Goal: Information Seeking & Learning: Check status

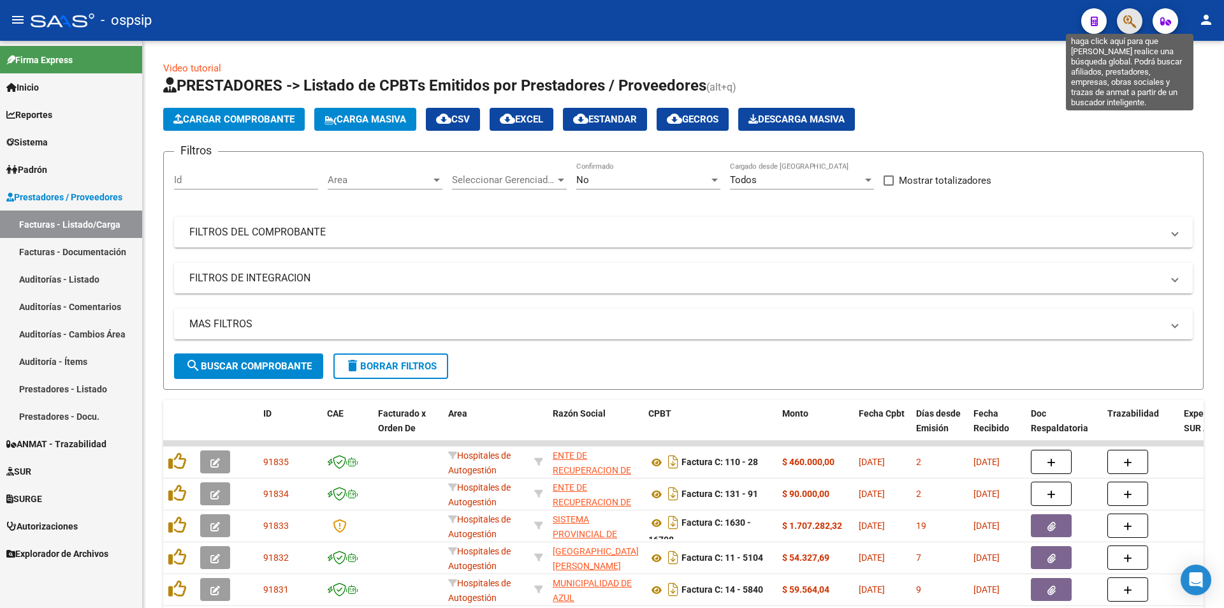
click at [1134, 20] on icon "button" at bounding box center [1130, 21] width 13 height 15
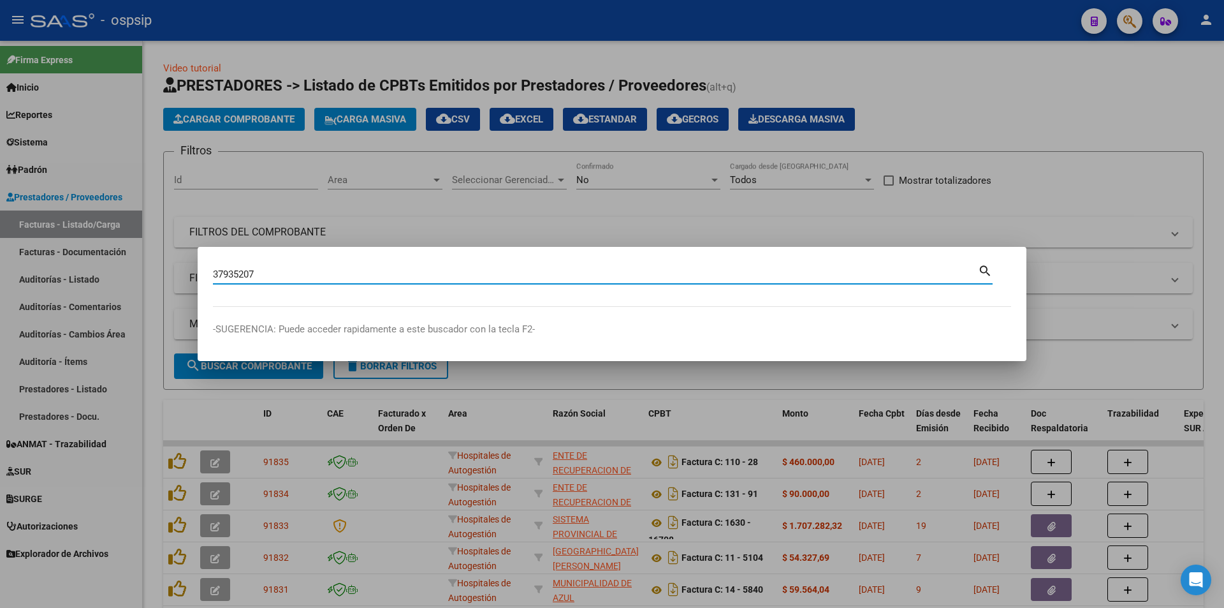
type input "37935207"
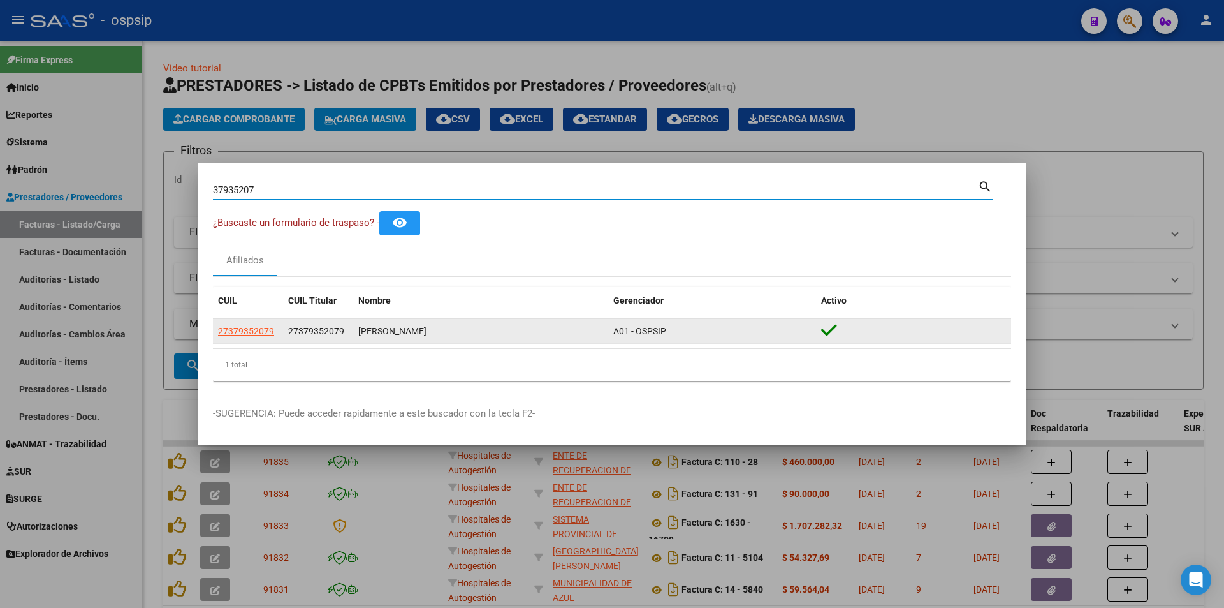
click at [246, 340] on datatable-body-cell "27379352079" at bounding box center [248, 331] width 70 height 25
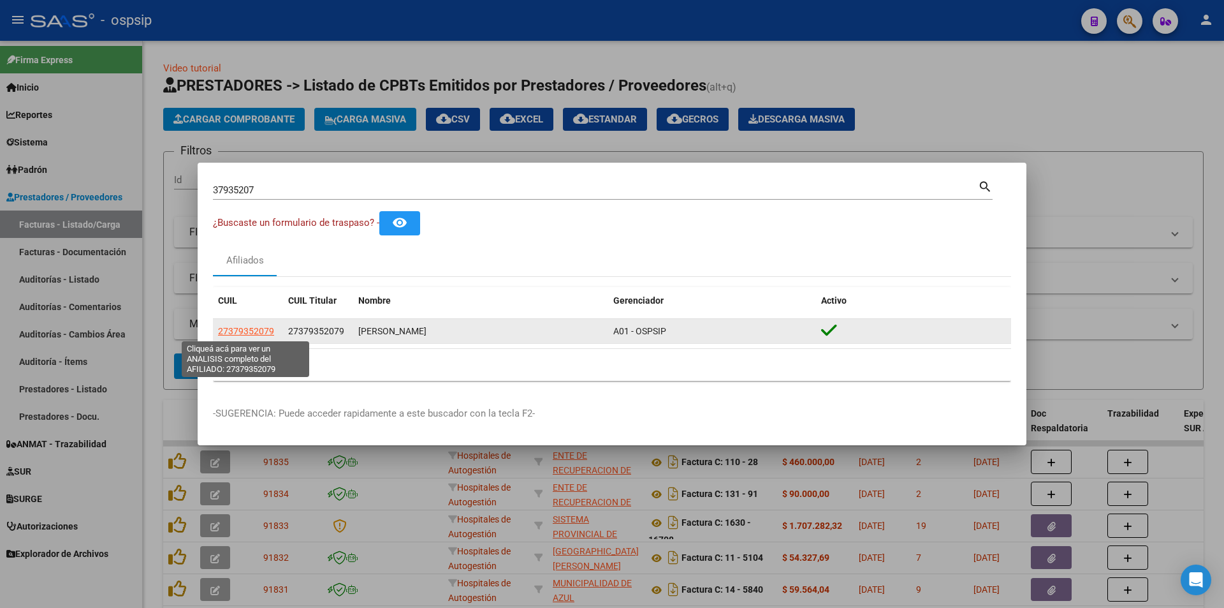
click at [240, 333] on span "27379352079" at bounding box center [246, 331] width 56 height 10
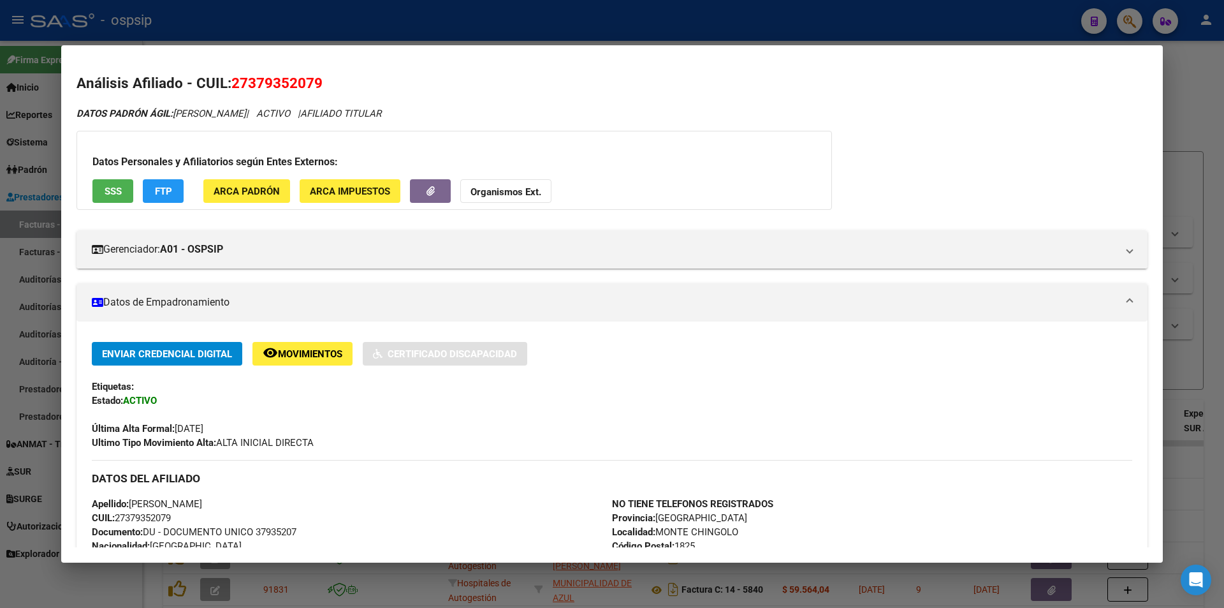
click at [135, 194] on div "Datos Personales y Afiliatorios según Entes Externos: SSS FTP ARCA Padrón ARCA …" at bounding box center [455, 170] width 756 height 79
click at [128, 193] on button "SSS" at bounding box center [112, 191] width 41 height 24
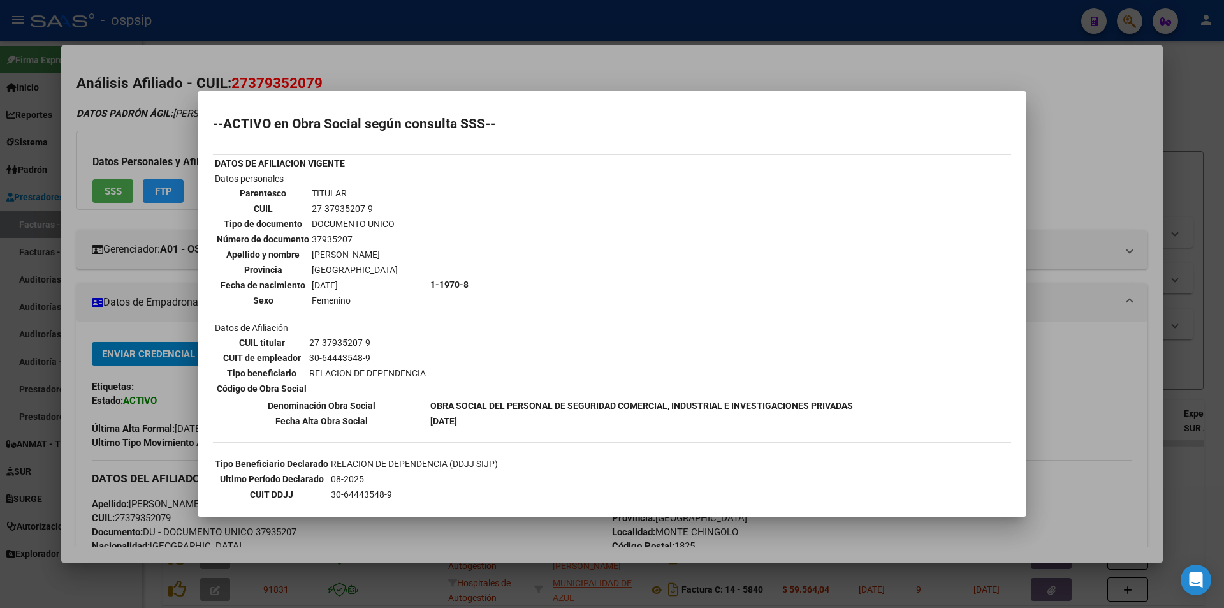
click at [202, 362] on mat-dialog-content "--ACTIVO en Obra Social según consulta SSS-- DATOS DE AFILIACION VIGENTE Datos …" at bounding box center [612, 303] width 829 height 395
click at [186, 367] on div at bounding box center [612, 304] width 1224 height 608
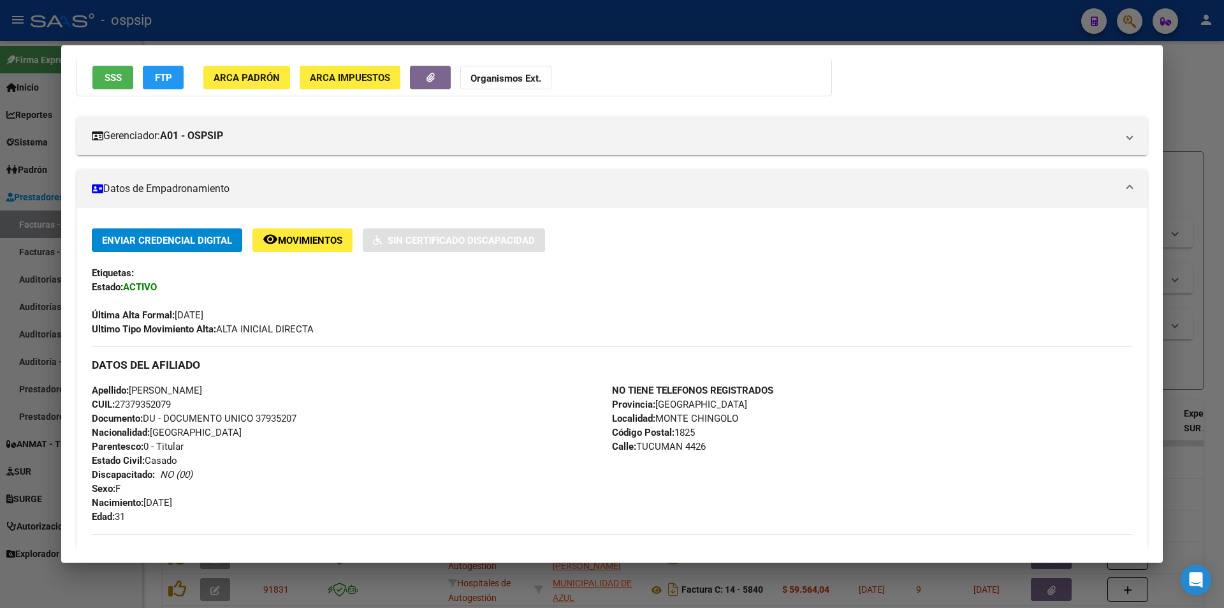
scroll to position [191, 0]
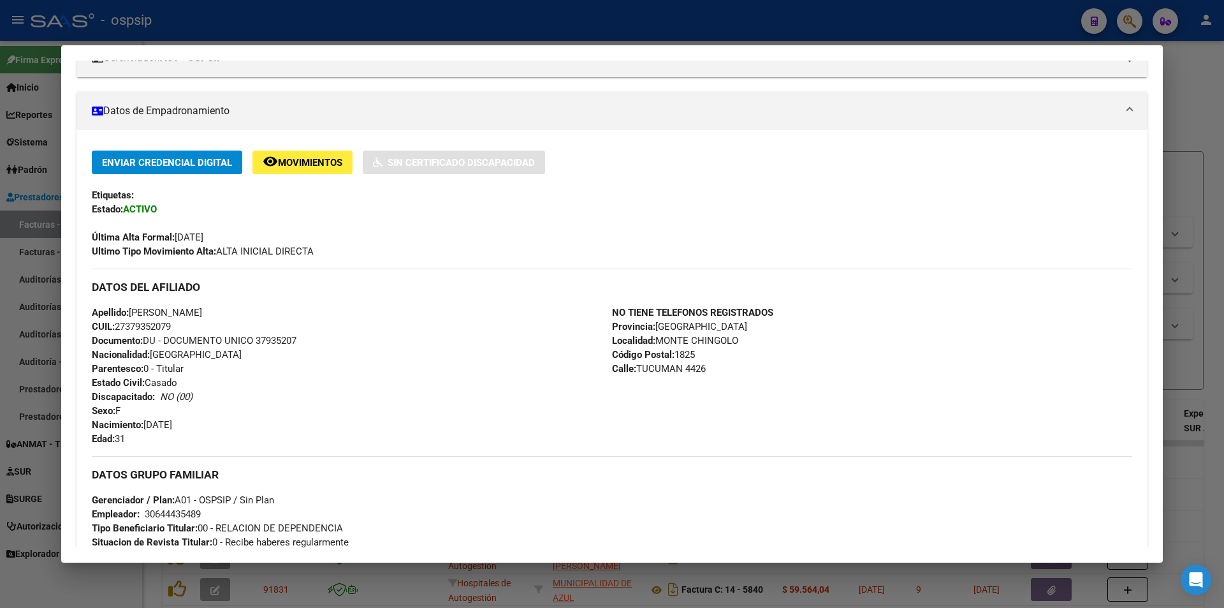
click at [53, 200] on div at bounding box center [612, 304] width 1224 height 608
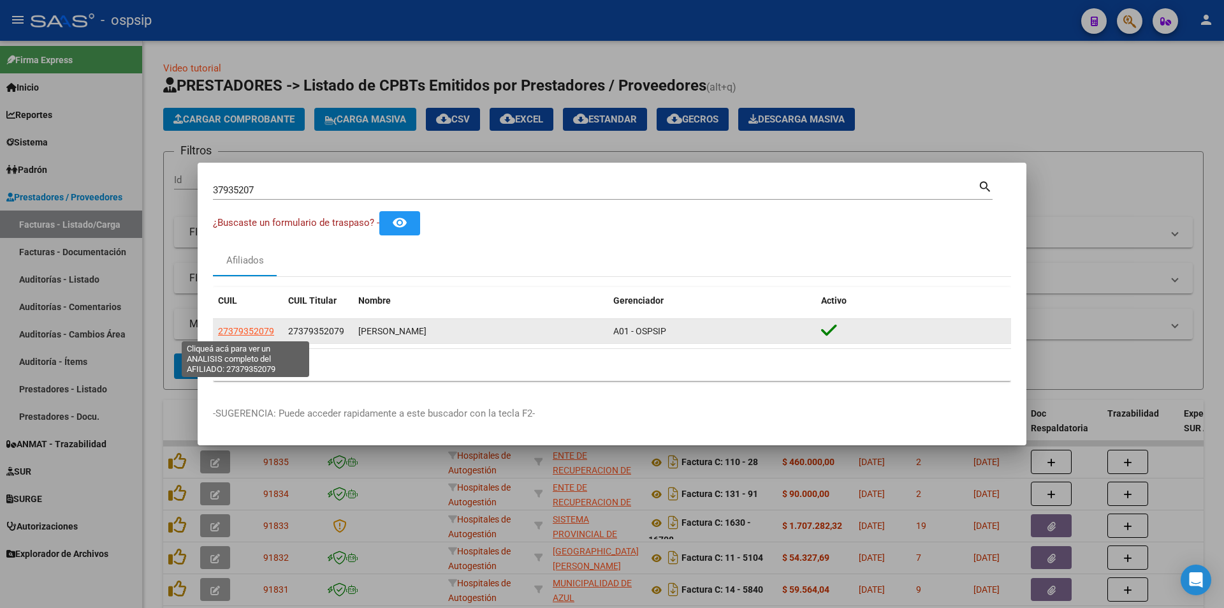
click at [244, 333] on span "27379352079" at bounding box center [246, 331] width 56 height 10
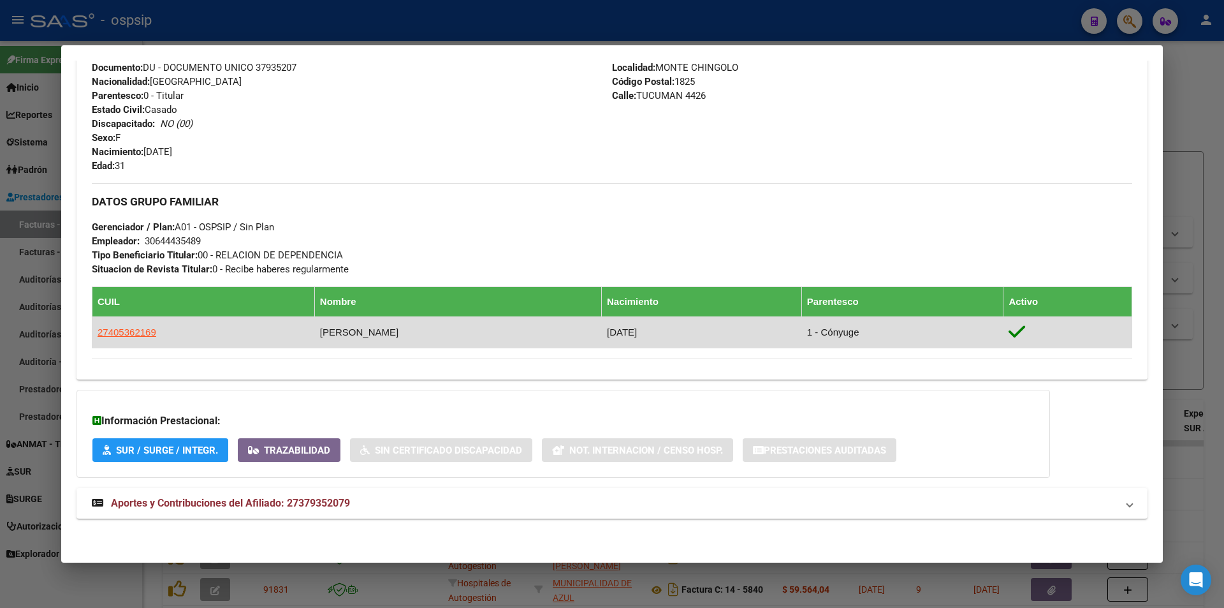
scroll to position [209, 0]
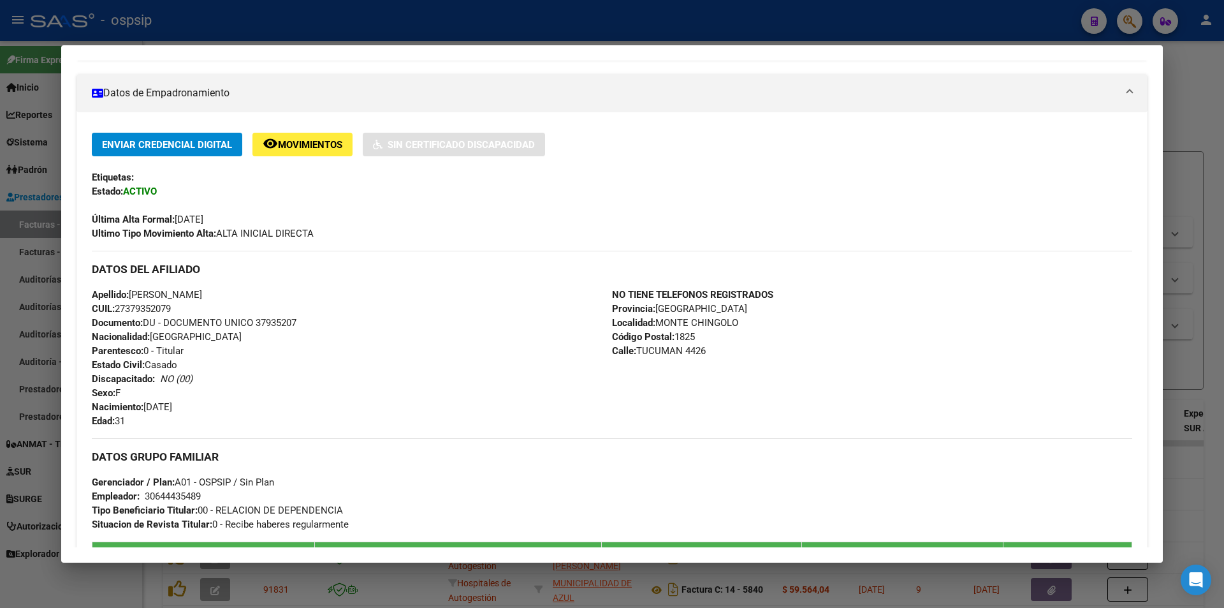
drag, startPoint x: 659, startPoint y: 325, endPoint x: 770, endPoint y: 323, distance: 111.0
click at [770, 323] on div "NO TIENE TELEFONOS REGISTRADOS Provincia: [GEOGRAPHIC_DATA] Localidad: [GEOGRAP…" at bounding box center [872, 358] width 520 height 140
drag, startPoint x: 637, startPoint y: 353, endPoint x: 712, endPoint y: 343, distance: 75.9
click at [712, 343] on div "NO TIENE TELEFONOS REGISTRADOS Provincia: [GEOGRAPHIC_DATA] Localidad: [GEOGRAP…" at bounding box center [872, 358] width 520 height 140
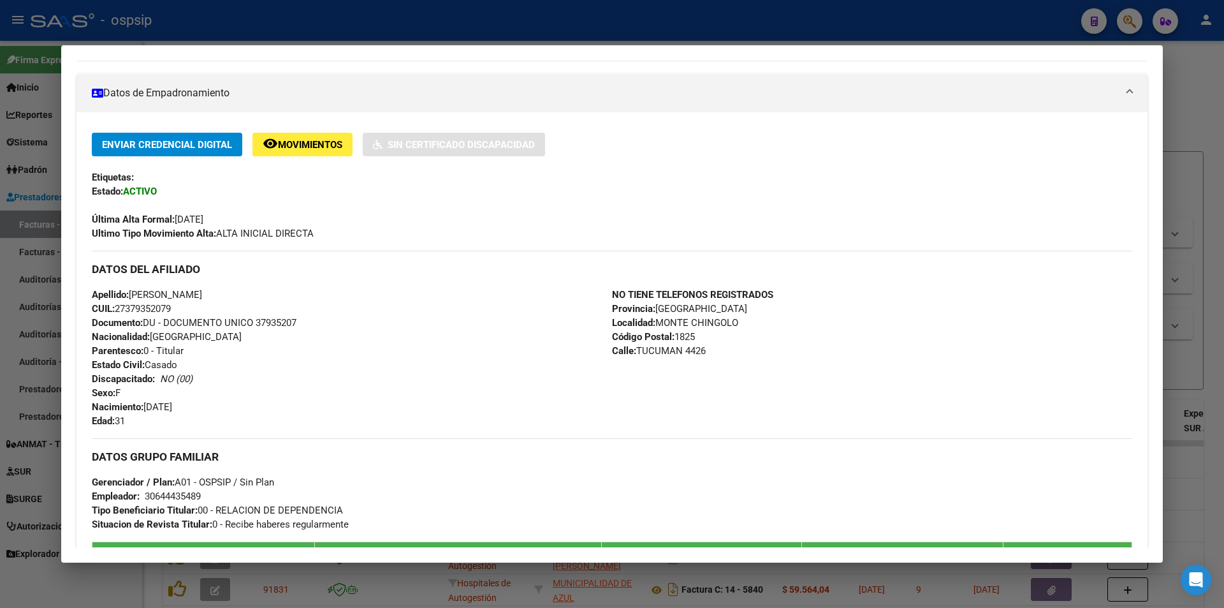
click at [713, 344] on div "NO TIENE TELEFONOS REGISTRADOS Provincia: [GEOGRAPHIC_DATA] Localidad: [GEOGRAP…" at bounding box center [872, 358] width 520 height 140
drag, startPoint x: 706, startPoint y: 354, endPoint x: 636, endPoint y: 356, distance: 69.6
click at [636, 356] on div "NO TIENE TELEFONOS REGISTRADOS Provincia: [GEOGRAPHIC_DATA] Localidad: [GEOGRAP…" at bounding box center [872, 358] width 520 height 140
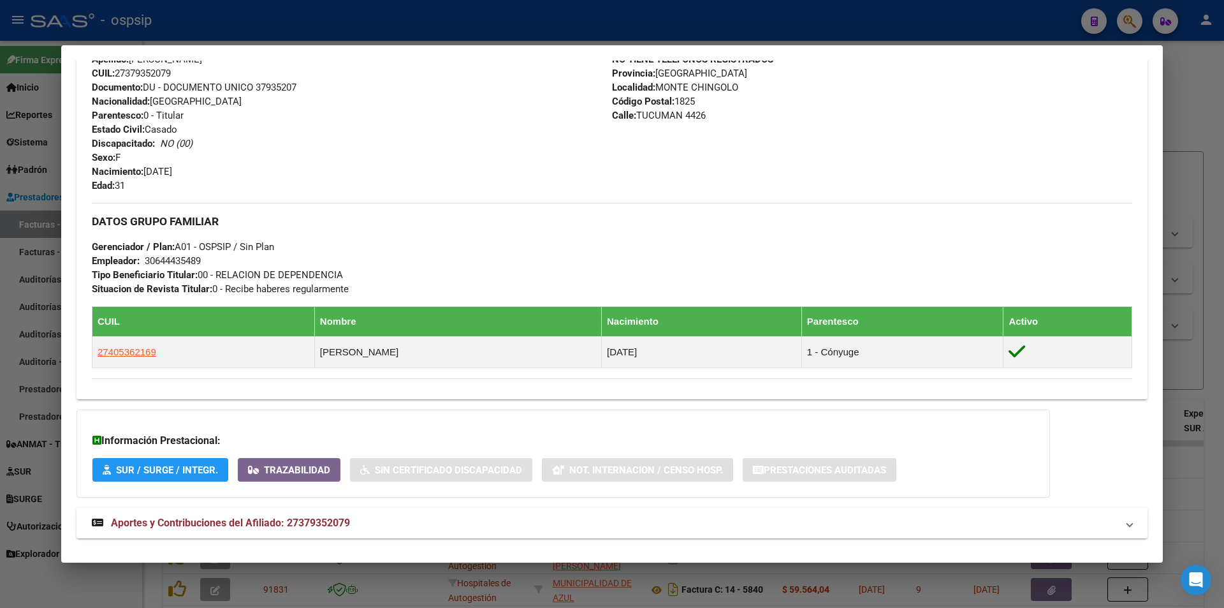
scroll to position [464, 0]
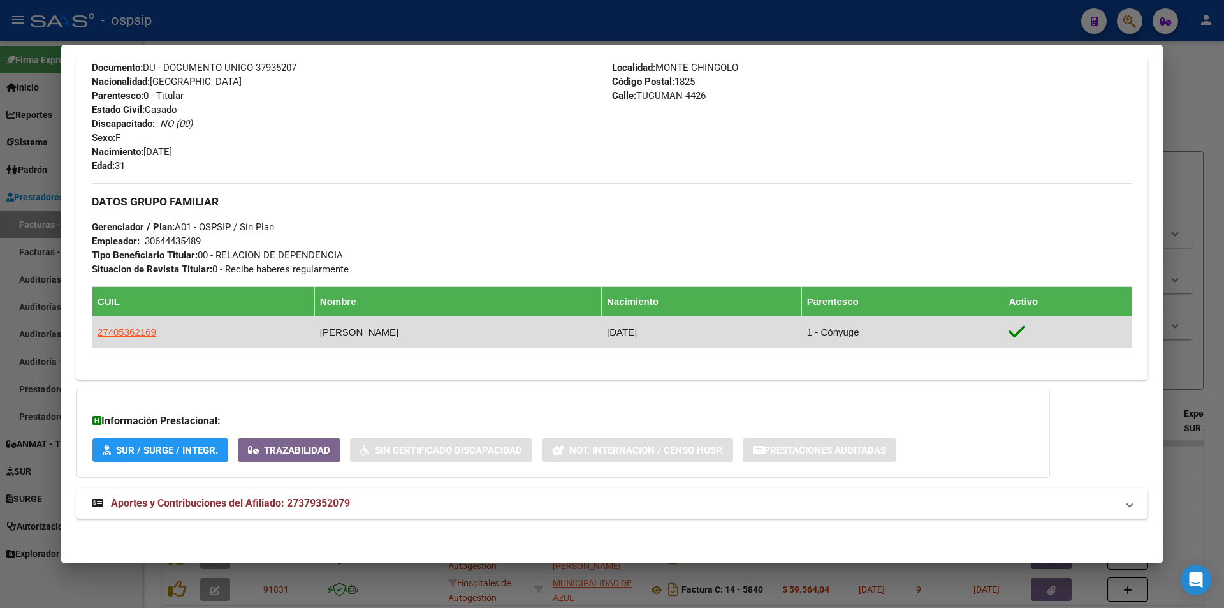
drag, startPoint x: 370, startPoint y: 331, endPoint x: 427, endPoint y: 330, distance: 56.1
click at [425, 330] on td "[PERSON_NAME]" at bounding box center [457, 331] width 287 height 31
click at [427, 330] on td "[PERSON_NAME]" at bounding box center [457, 331] width 287 height 31
drag, startPoint x: 849, startPoint y: 339, endPoint x: 872, endPoint y: 339, distance: 23.6
click at [872, 339] on tr "27405362169 [PERSON_NAME] [DATE] 1 - Cónyuge" at bounding box center [612, 331] width 1040 height 31
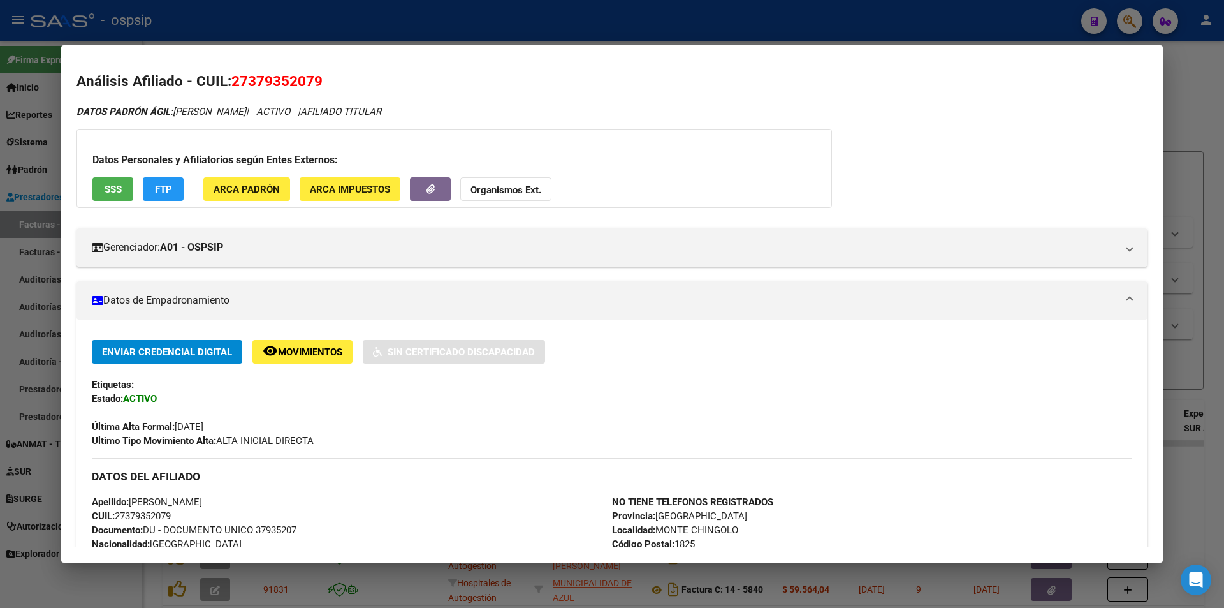
scroll to position [0, 0]
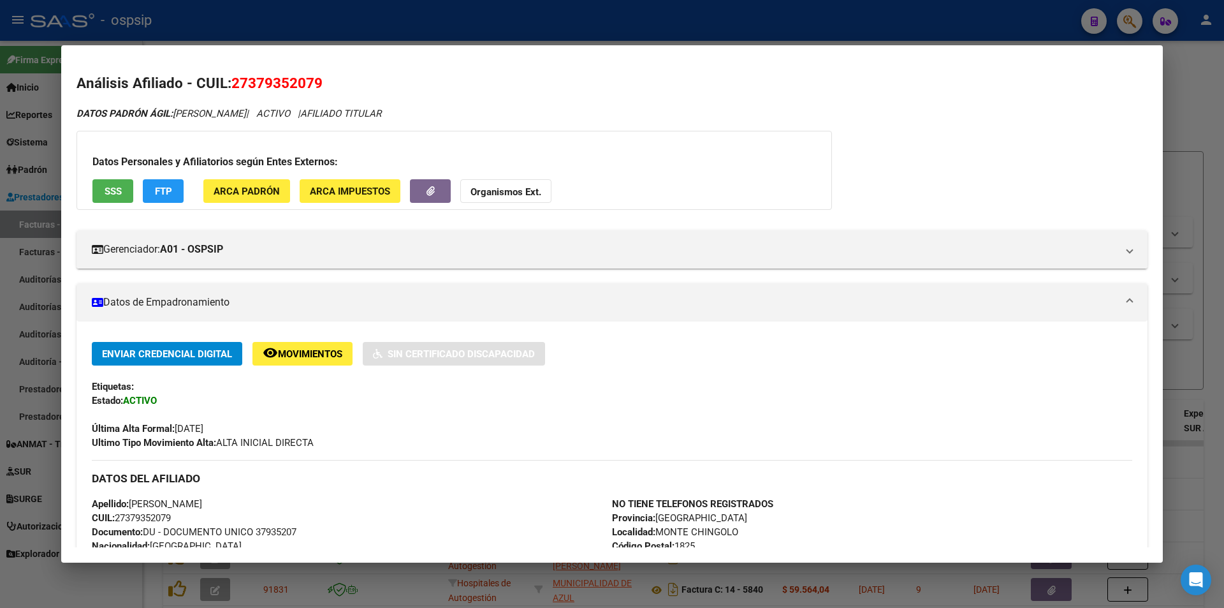
drag, startPoint x: 207, startPoint y: 106, endPoint x: 316, endPoint y: 122, distance: 110.2
click at [316, 122] on div "DATOS PADRÓN ÁGIL: [PERSON_NAME] | ACTIVO | AFILIADO TITULAR Datos Personales y…" at bounding box center [612, 551] width 1071 height 891
drag, startPoint x: 370, startPoint y: 111, endPoint x: 451, endPoint y: 110, distance: 80.4
click at [451, 110] on div "DATOS PADRÓN ÁGIL: [PERSON_NAME] | ACTIVO | AFILIADO TITULAR" at bounding box center [612, 113] width 1071 height 15
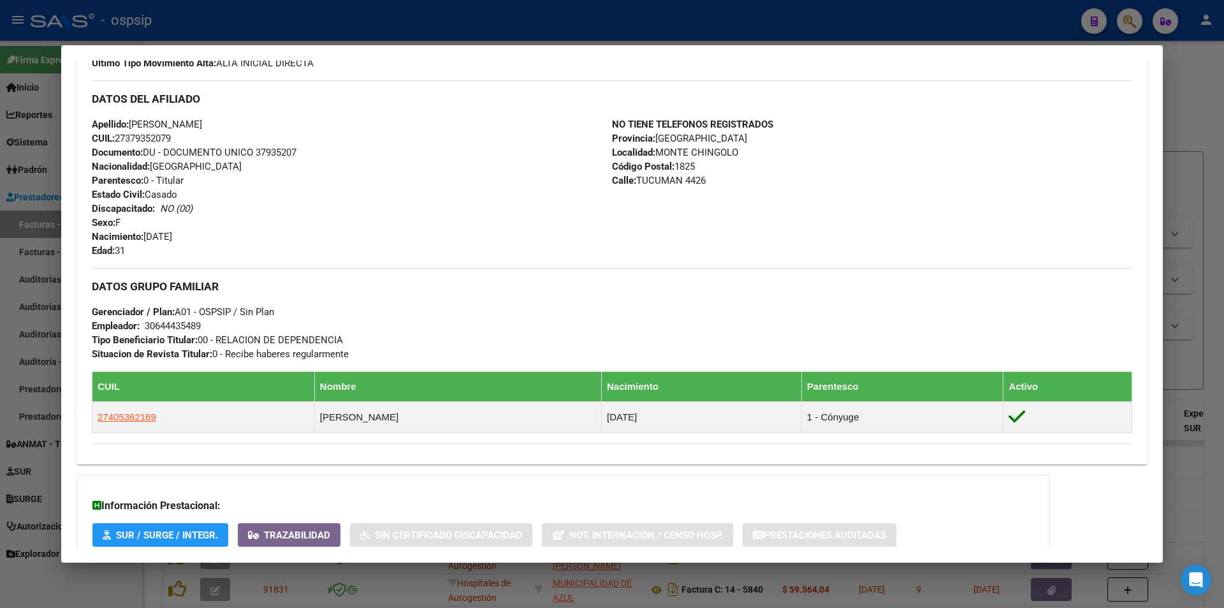
scroll to position [383, 0]
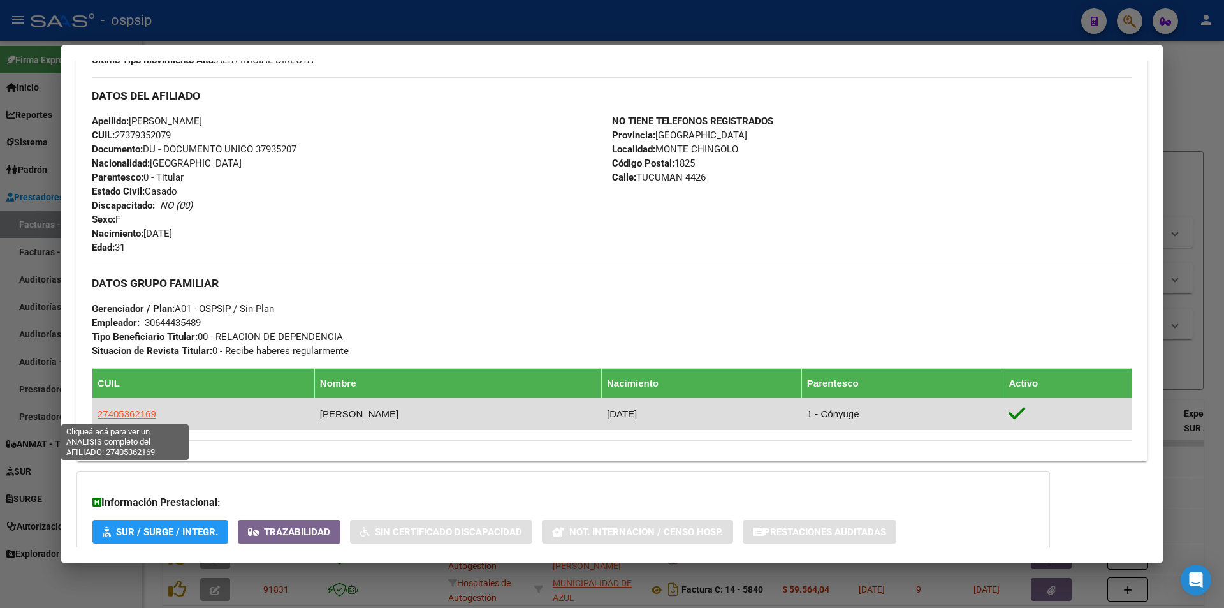
click at [127, 417] on span "27405362169" at bounding box center [127, 413] width 59 height 11
type textarea "27405362169"
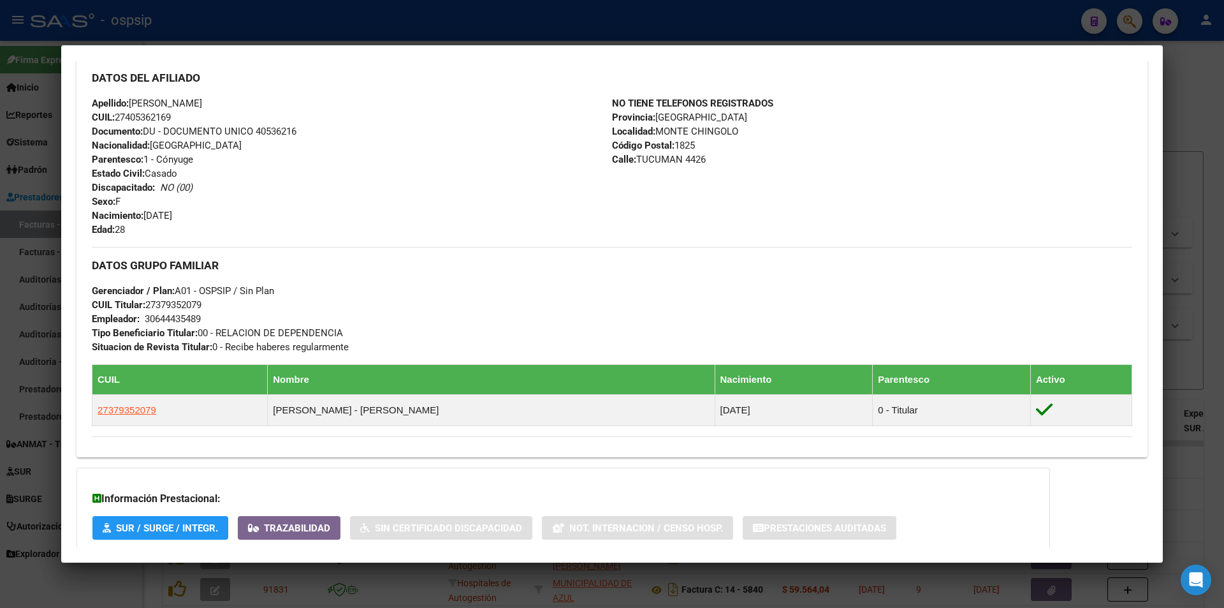
scroll to position [509, 0]
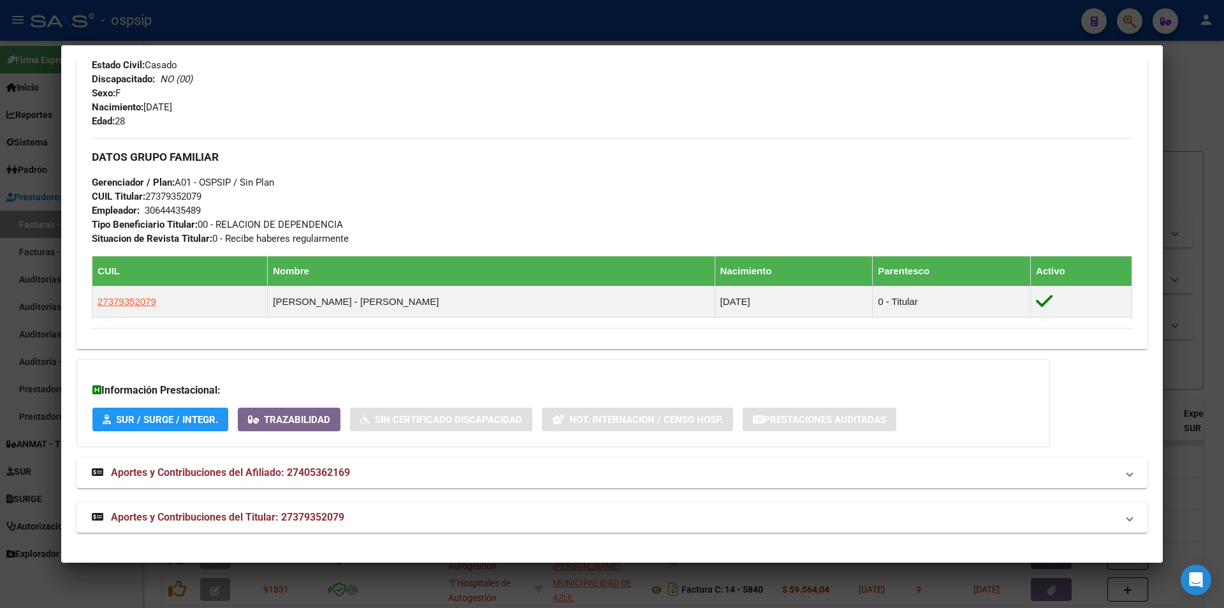
click at [0, 184] on div at bounding box center [612, 304] width 1224 height 608
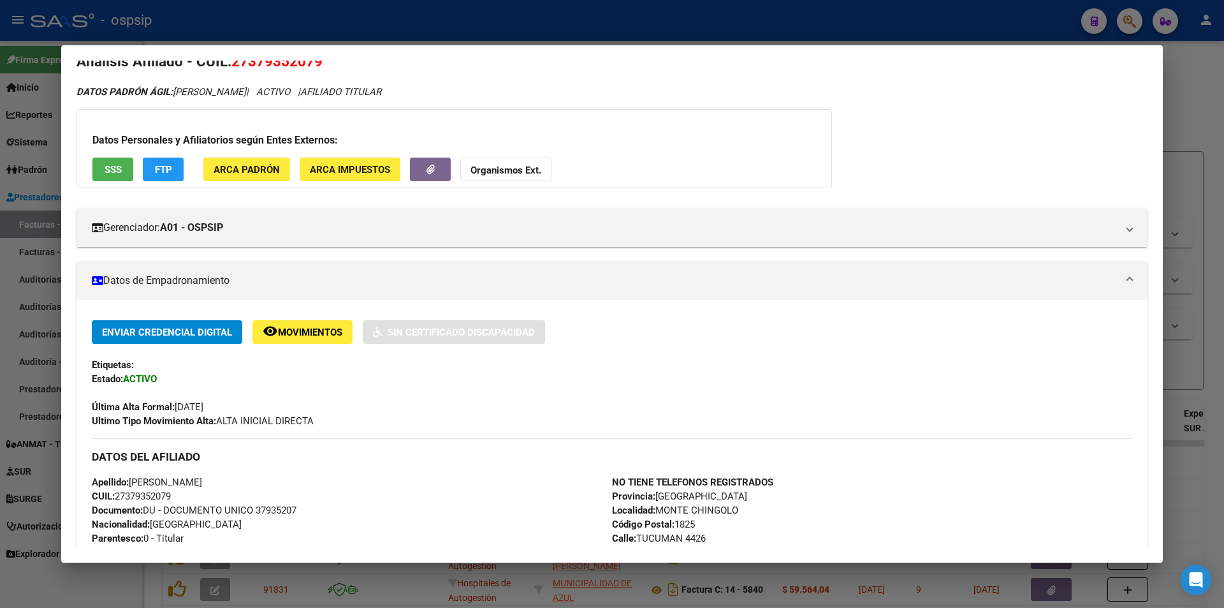
scroll to position [0, 0]
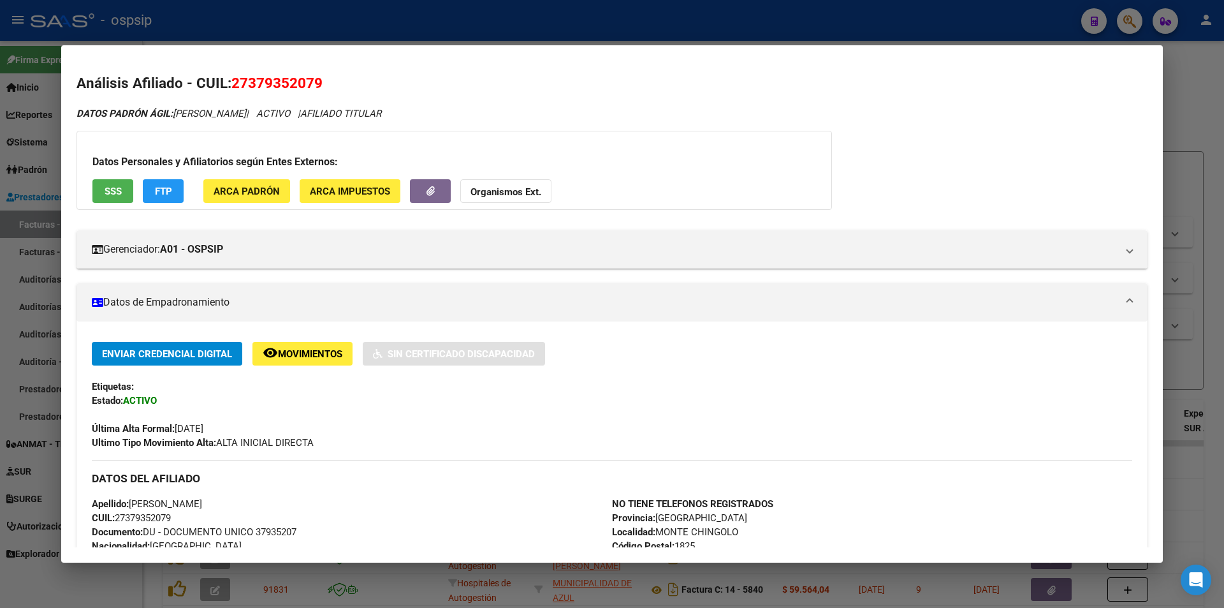
click at [0, 107] on div at bounding box center [612, 304] width 1224 height 608
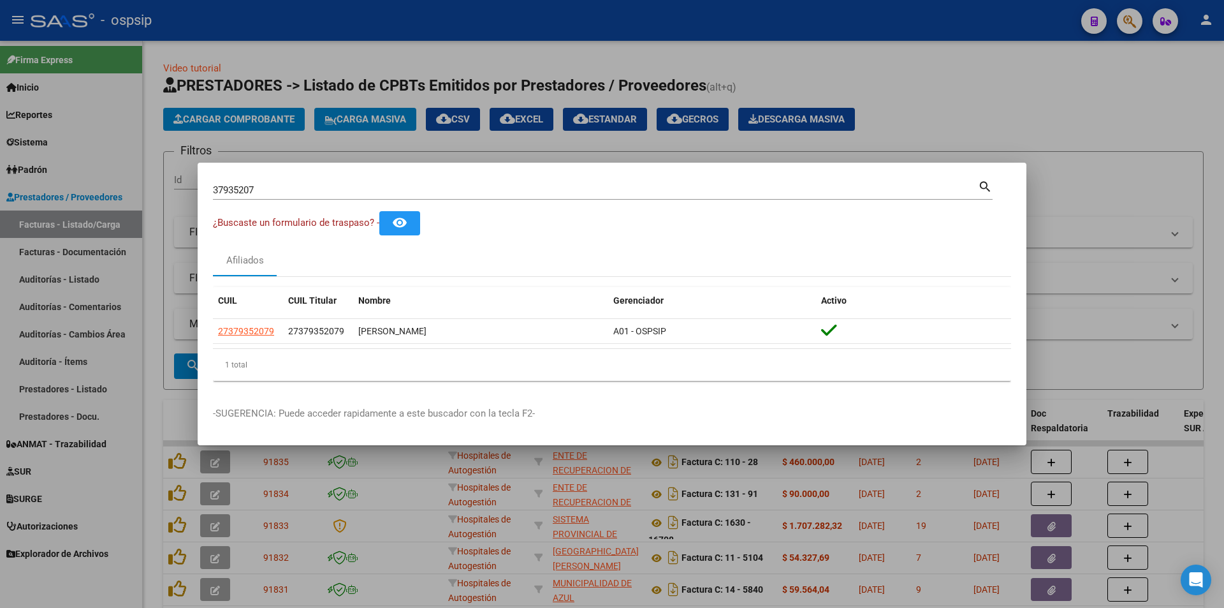
click at [274, 172] on mat-dialog-container "37935207 Buscar (apellido, dni, cuil, nro traspaso, cuit, obra social) search ¿…" at bounding box center [612, 304] width 829 height 283
click at [283, 179] on div "37935207 Buscar (apellido, dni, [PERSON_NAME], nro traspaso, cuit, obra social)…" at bounding box center [603, 189] width 780 height 22
paste input "14149705"
type input "14149705"
